Goal: Transaction & Acquisition: Purchase product/service

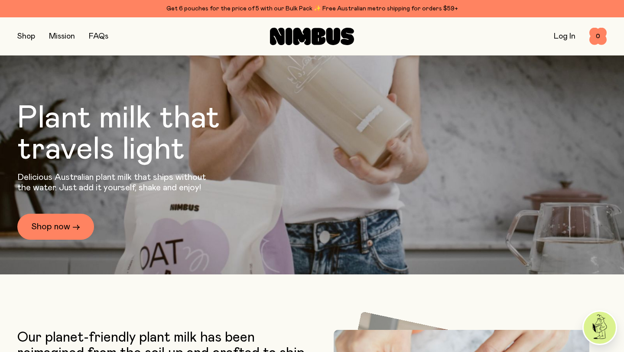
scroll to position [120, 0]
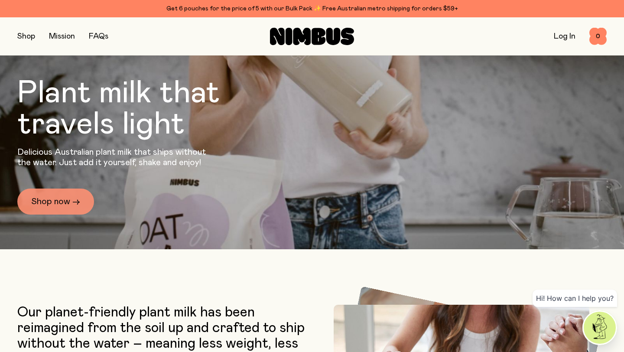
click at [61, 197] on link "Shop now →" at bounding box center [55, 202] width 77 height 26
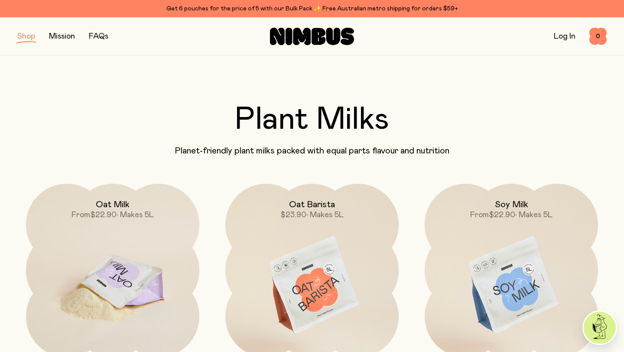
click at [117, 250] on img at bounding box center [112, 286] width 173 height 204
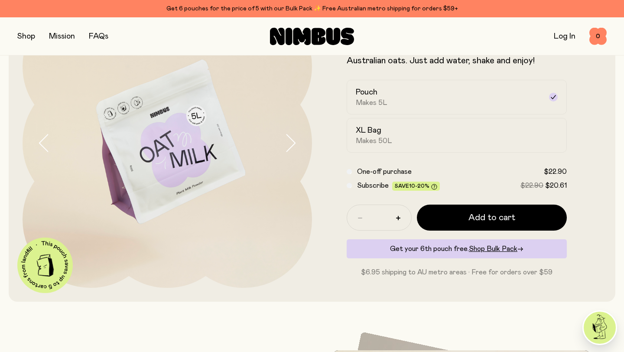
scroll to position [118, 0]
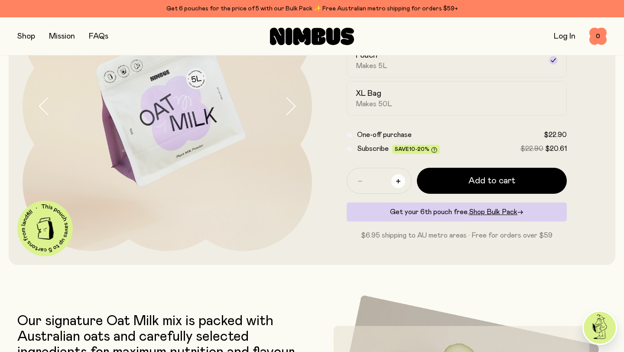
click at [400, 180] on icon "button" at bounding box center [398, 181] width 4 height 4
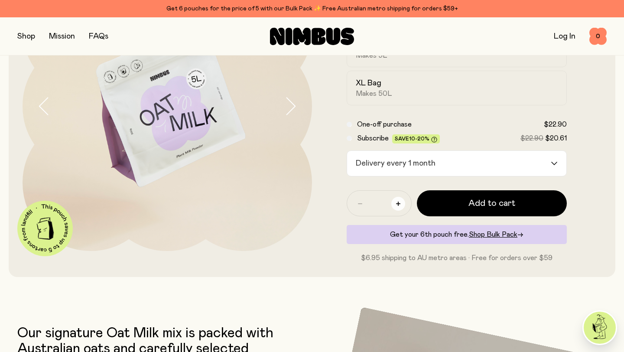
click at [394, 200] on button "button" at bounding box center [398, 204] width 14 height 14
type input "*"
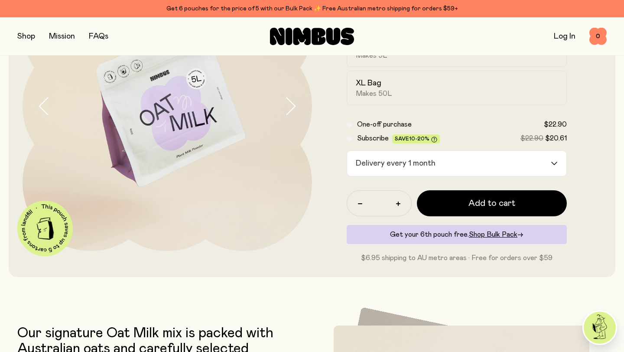
drag, startPoint x: 504, startPoint y: 200, endPoint x: 219, endPoint y: 287, distance: 297.9
click at [191, 8] on div "Get 6 pouches for the price of 5 with our Bulk Pack ✨ Free Australian metro shi…" at bounding box center [311, 8] width 589 height 10
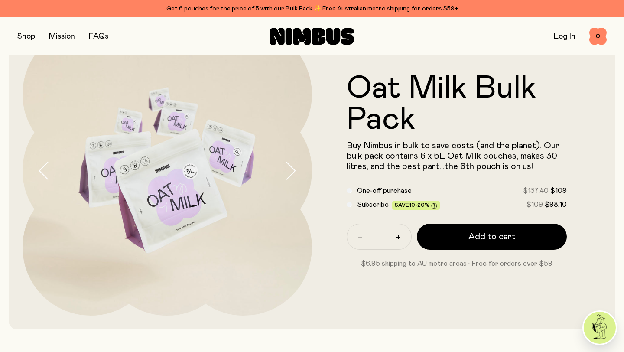
scroll to position [61, 0]
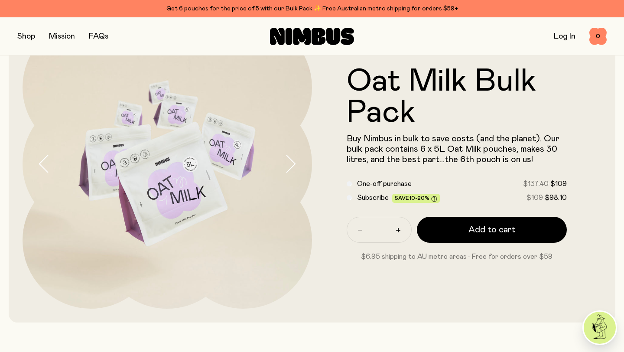
click at [350, 195] on div "Subscribe Save 10-20% $109 $98.10" at bounding box center [457, 197] width 220 height 10
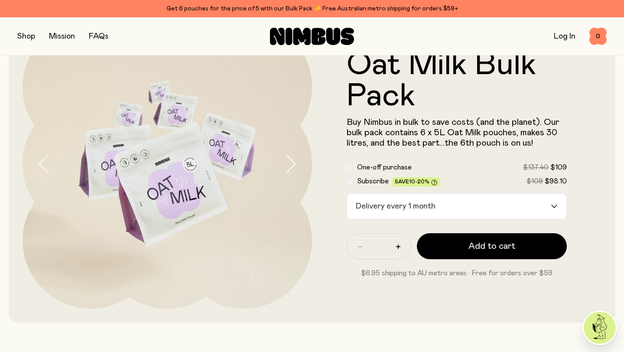
click at [554, 203] on div "Loading..." at bounding box center [559, 206] width 16 height 25
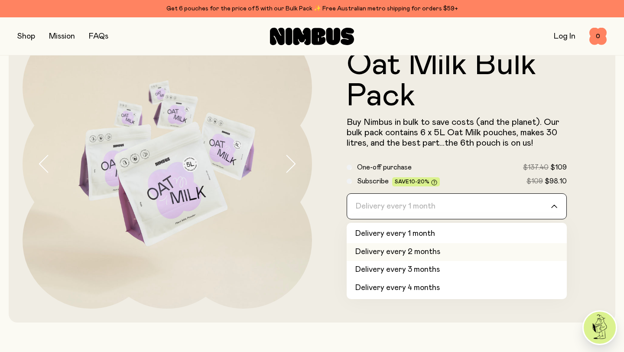
click at [412, 251] on li "Delivery every 2 months" at bounding box center [457, 252] width 220 height 18
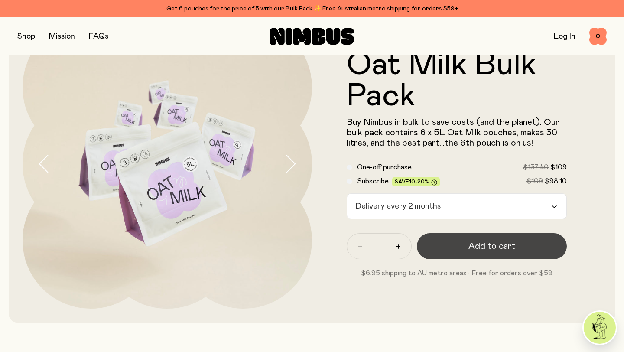
click at [509, 244] on span "Add to cart" at bounding box center [492, 246] width 47 height 12
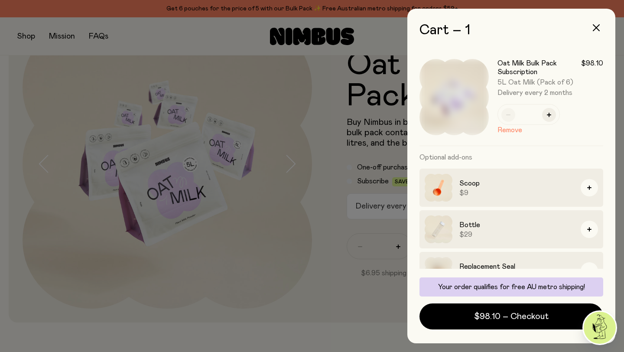
scroll to position [0, 0]
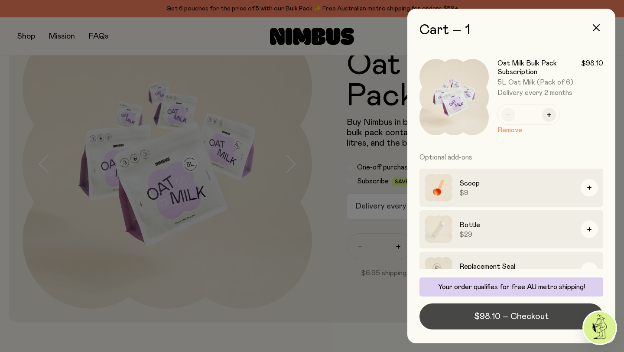
click at [489, 313] on span "$98.10 – Checkout" at bounding box center [511, 316] width 75 height 12
